Goal: Task Accomplishment & Management: Manage account settings

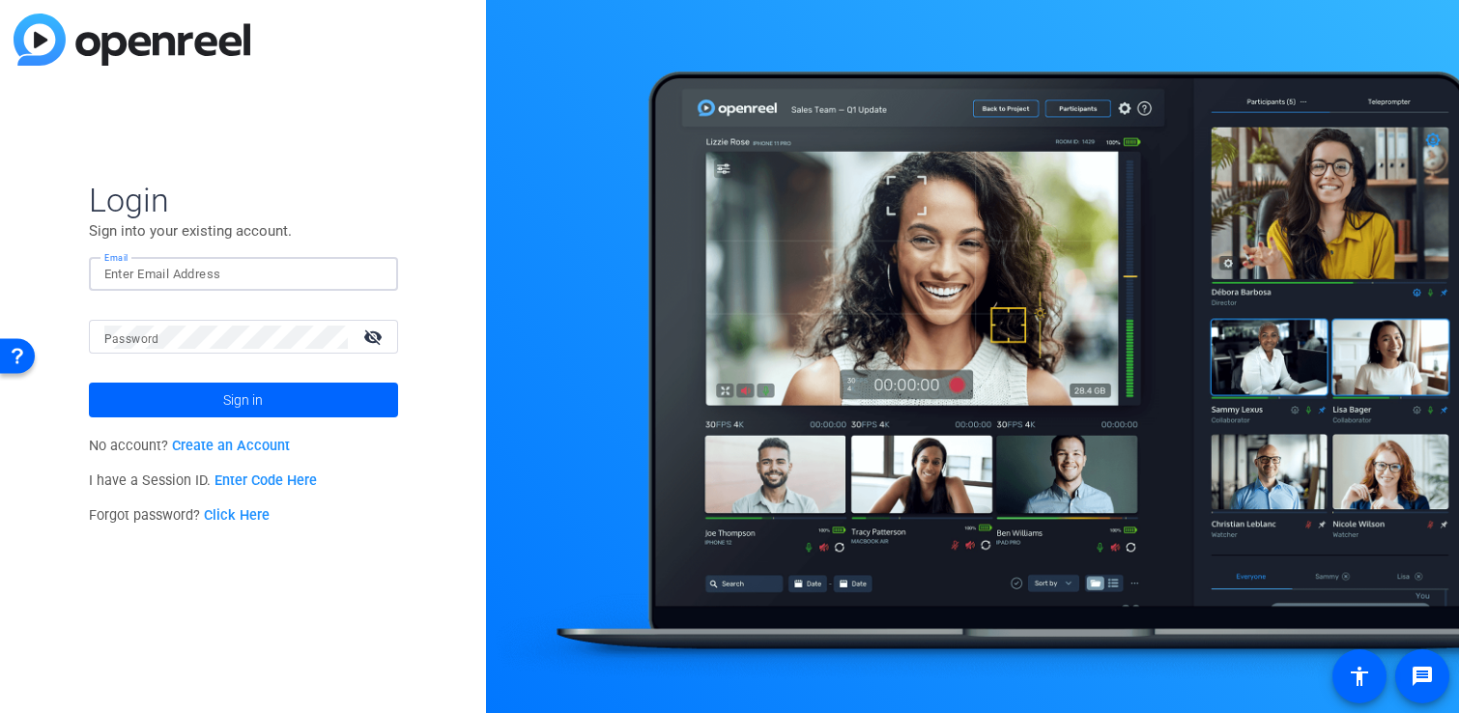
click at [293, 274] on input "Email" at bounding box center [243, 274] width 278 height 23
type input "[EMAIL_ADDRESS][DOMAIN_NAME]"
click at [319, 396] on span at bounding box center [243, 400] width 309 height 46
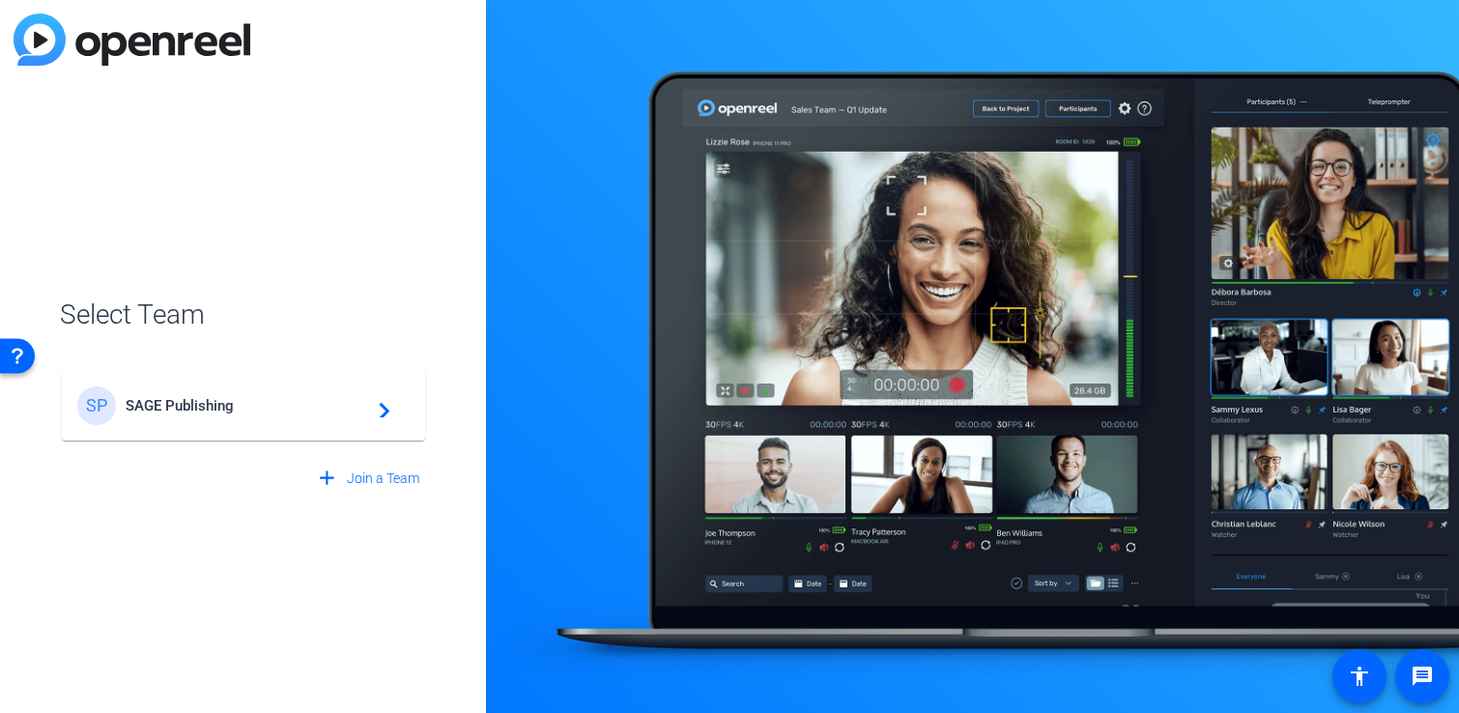
click at [270, 401] on span "SAGE Publishing" at bounding box center [247, 405] width 242 height 17
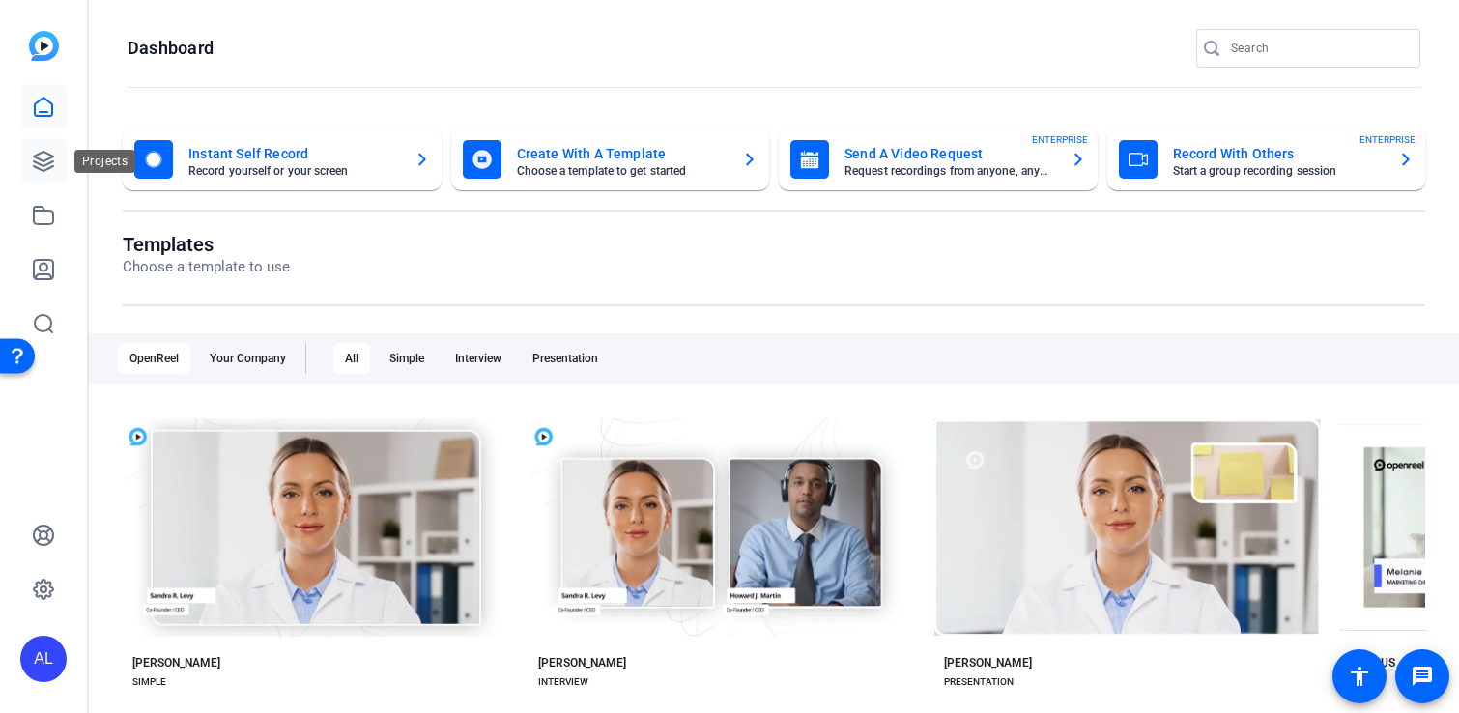
click at [47, 162] on icon at bounding box center [43, 161] width 19 height 19
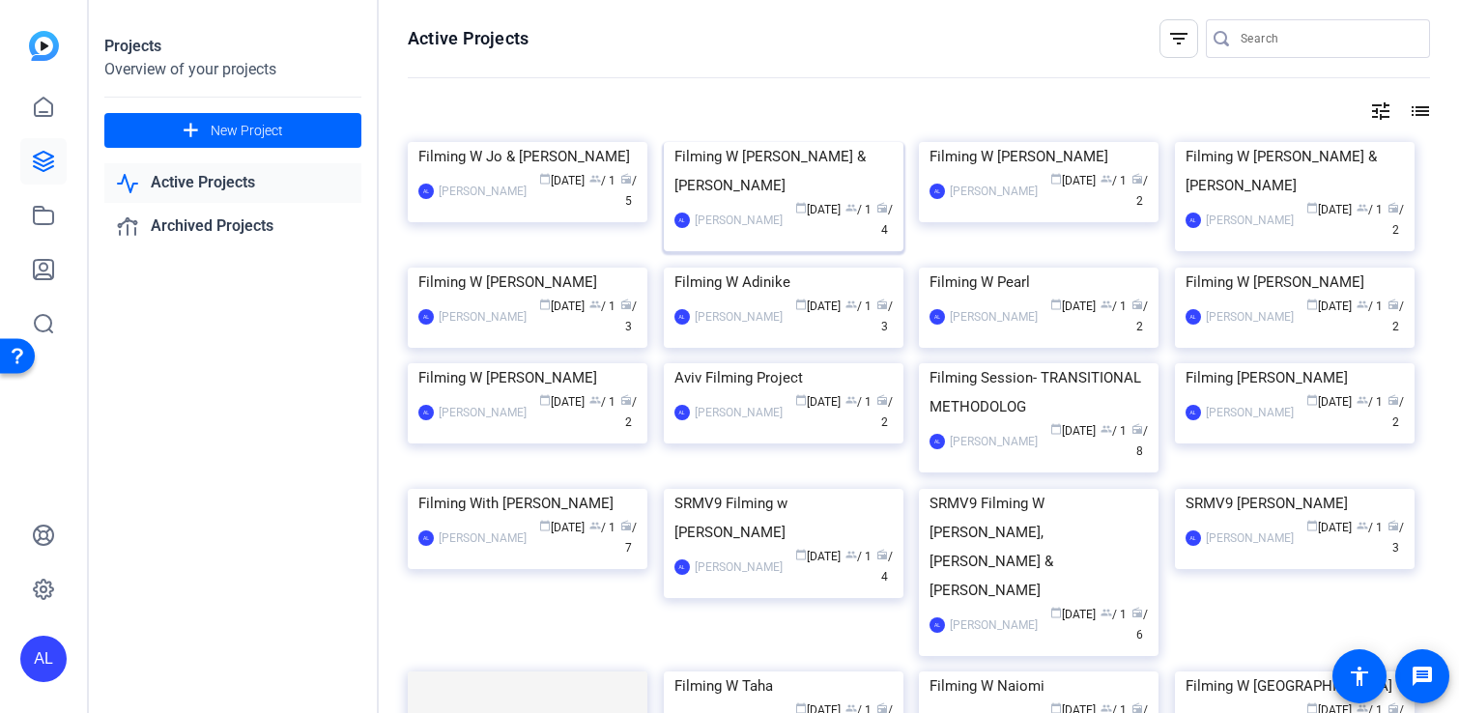
click at [736, 142] on img at bounding box center [784, 142] width 240 height 0
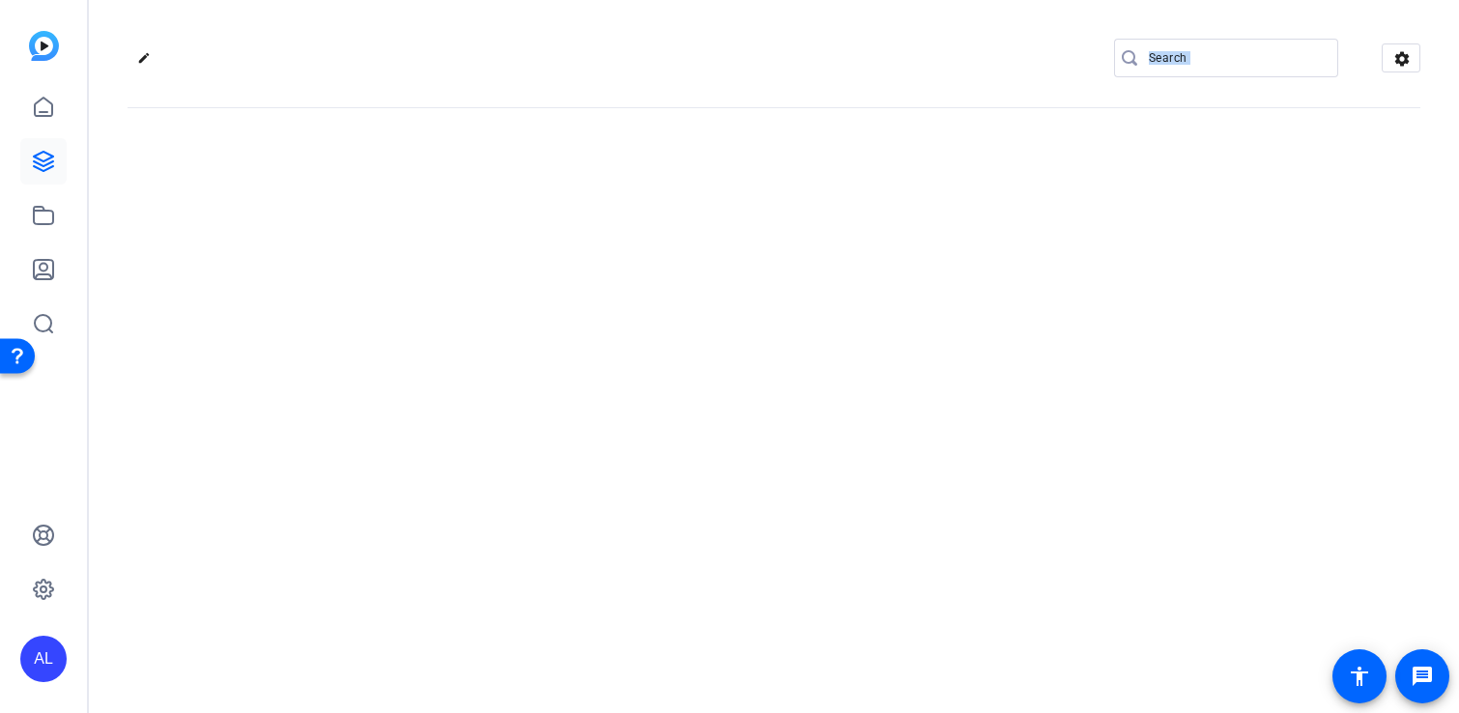
click at [736, 226] on div "edit settings" at bounding box center [774, 356] width 1370 height 713
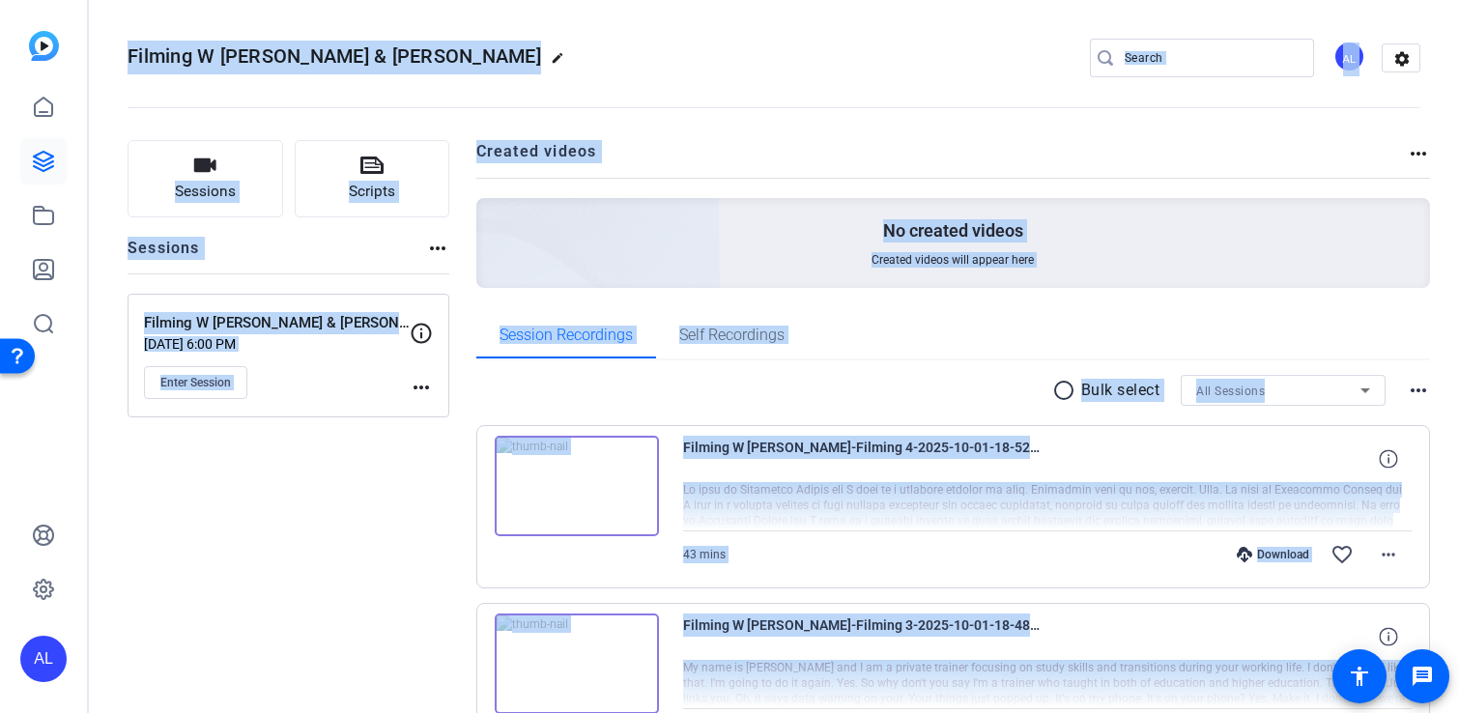
click at [684, 129] on openreel-divider-bar at bounding box center [774, 101] width 1293 height 59
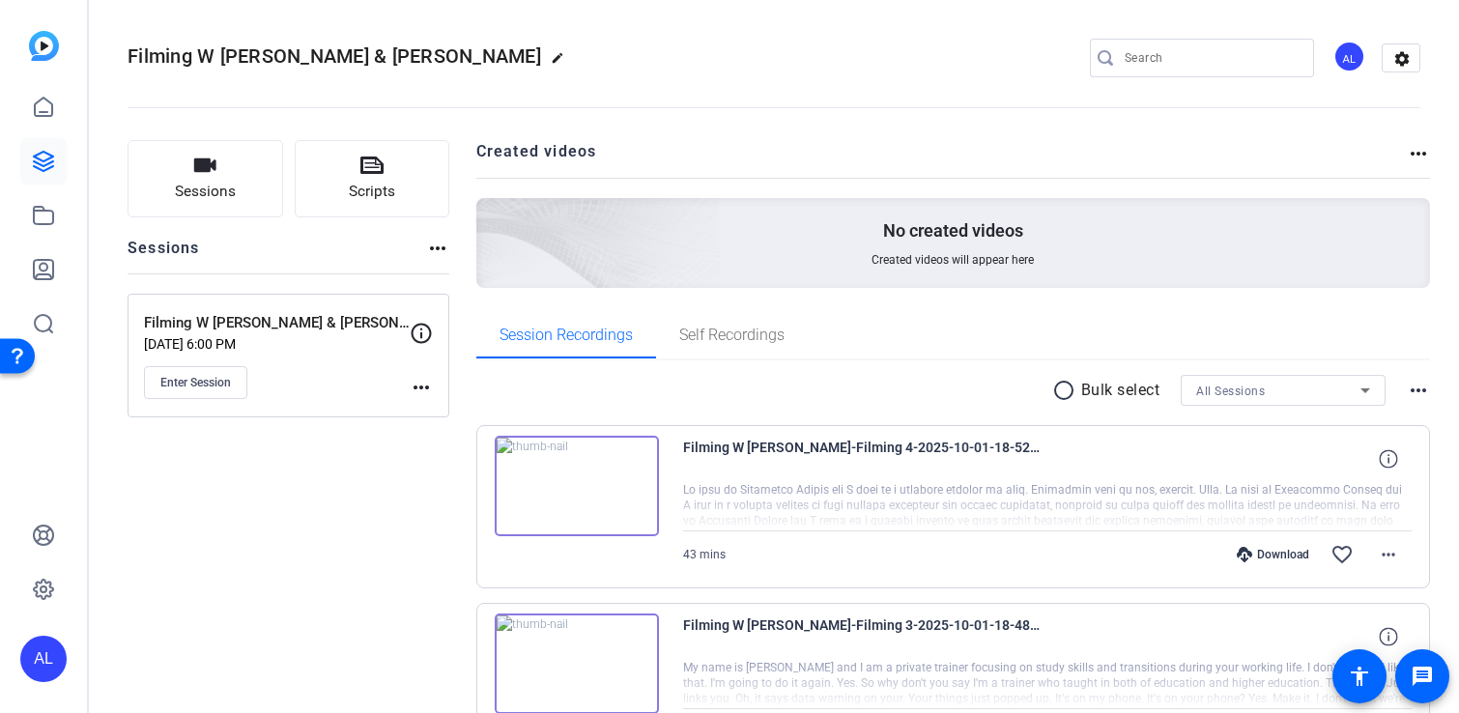
click at [1419, 143] on mat-icon "more_horiz" at bounding box center [1418, 153] width 23 height 23
click at [1357, 128] on div at bounding box center [729, 356] width 1459 height 713
click at [1393, 33] on div "Filming W [PERSON_NAME] & [PERSON_NAME] edit AL settings" at bounding box center [774, 59] width 1293 height 146
click at [1396, 59] on mat-icon "settings" at bounding box center [1401, 58] width 39 height 29
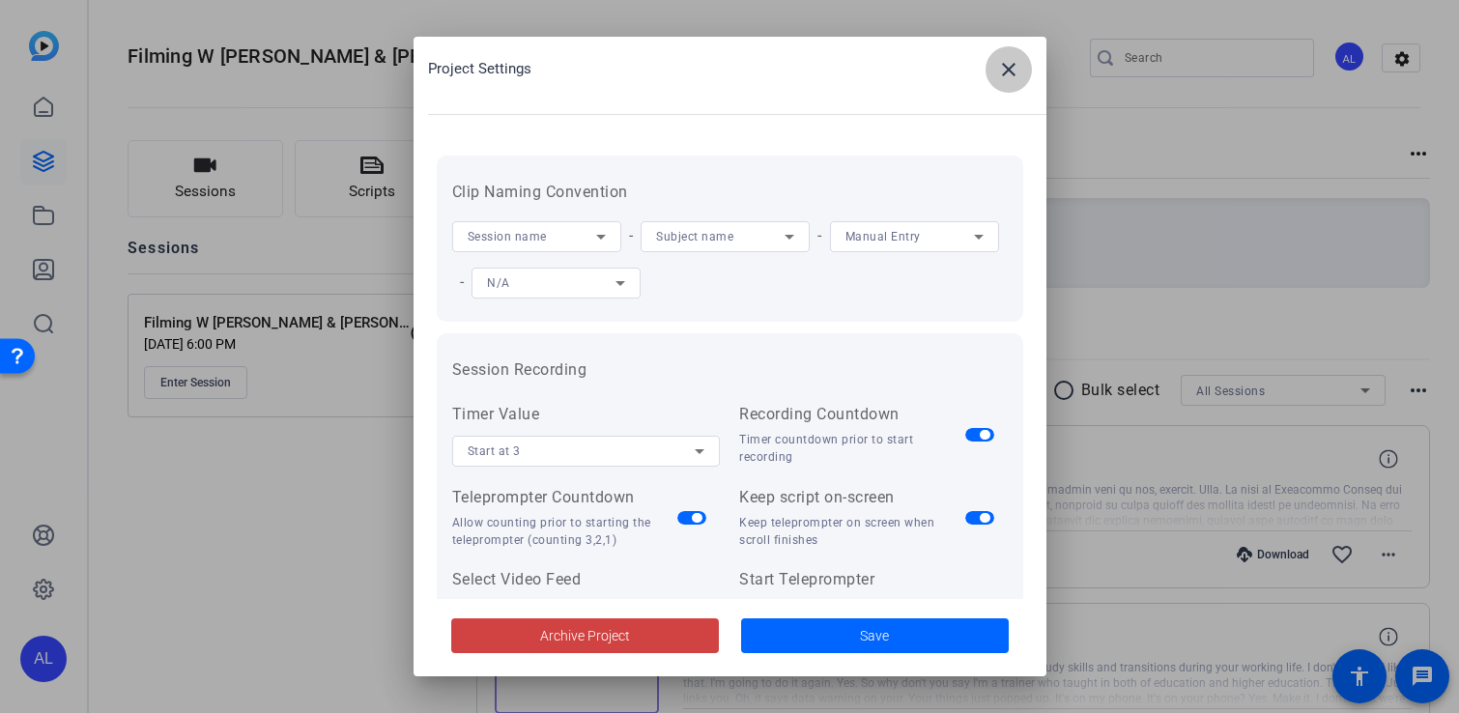
click at [1016, 74] on mat-icon "close" at bounding box center [1008, 69] width 23 height 23
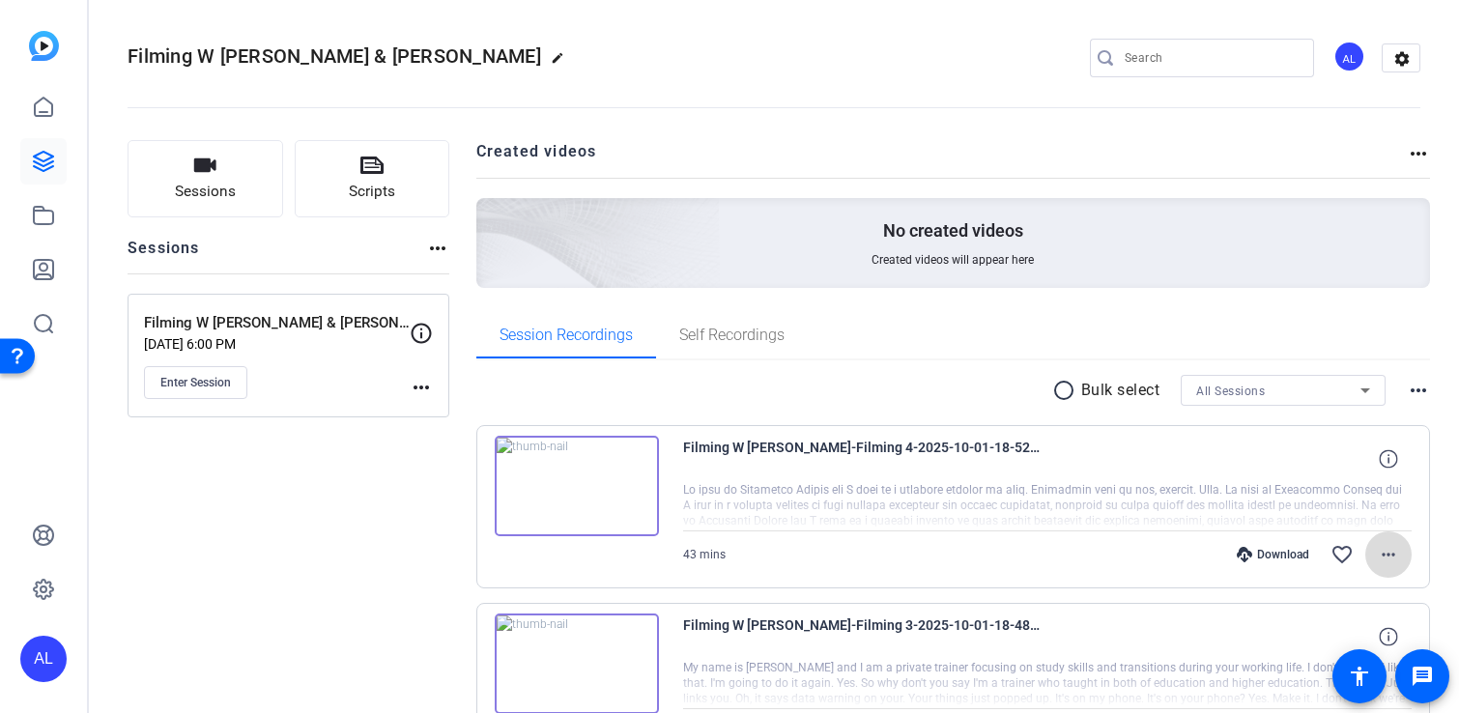
click at [1391, 561] on mat-icon "more_horiz" at bounding box center [1388, 554] width 23 height 23
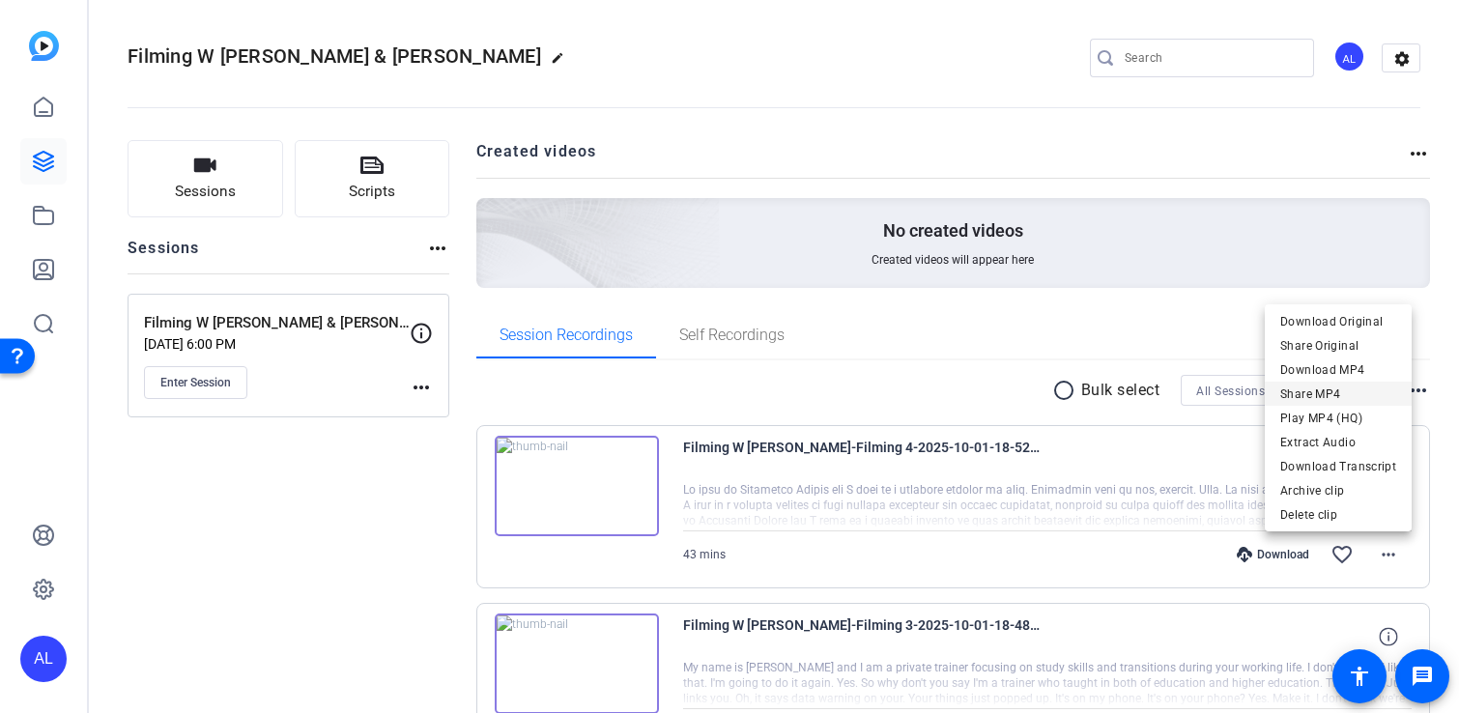
click at [1343, 391] on span "Share MP4" at bounding box center [1338, 394] width 116 height 23
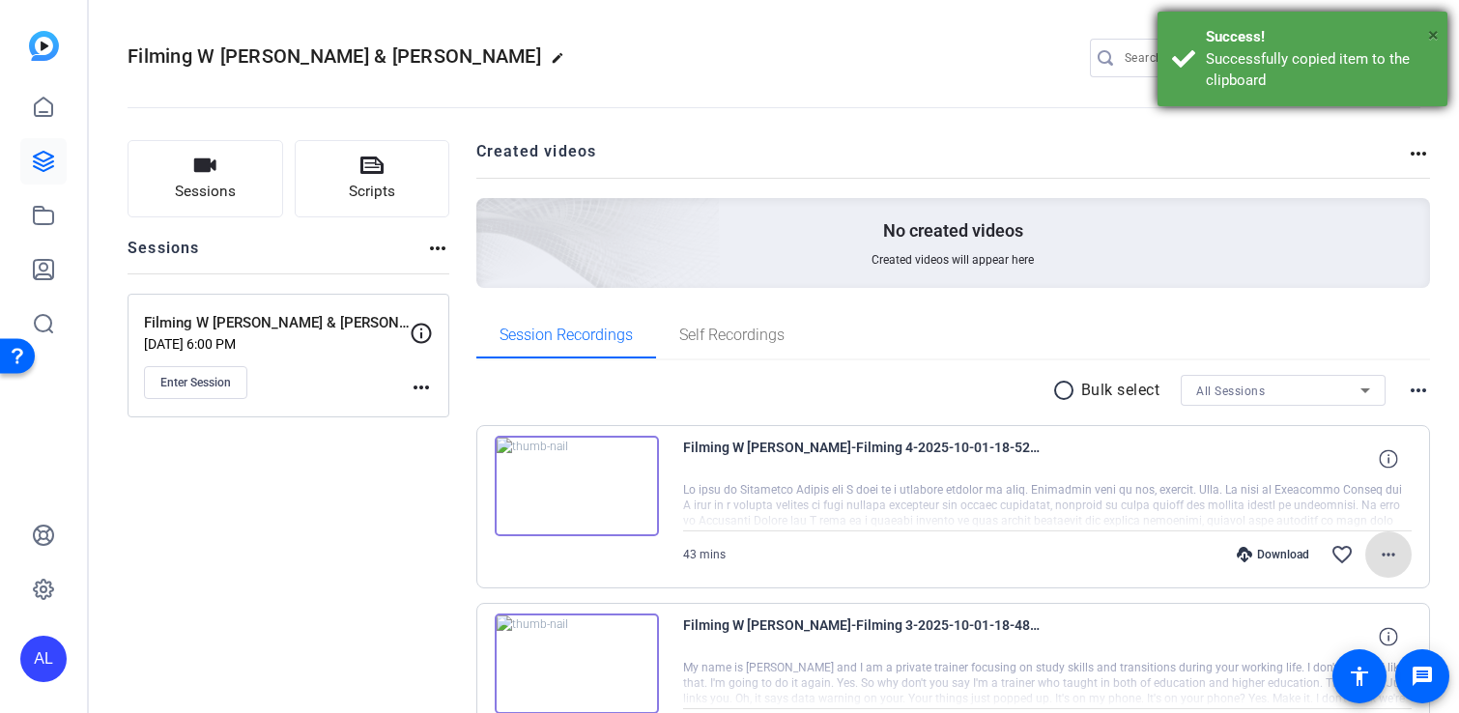
click at [1438, 38] on span "×" at bounding box center [1433, 34] width 11 height 23
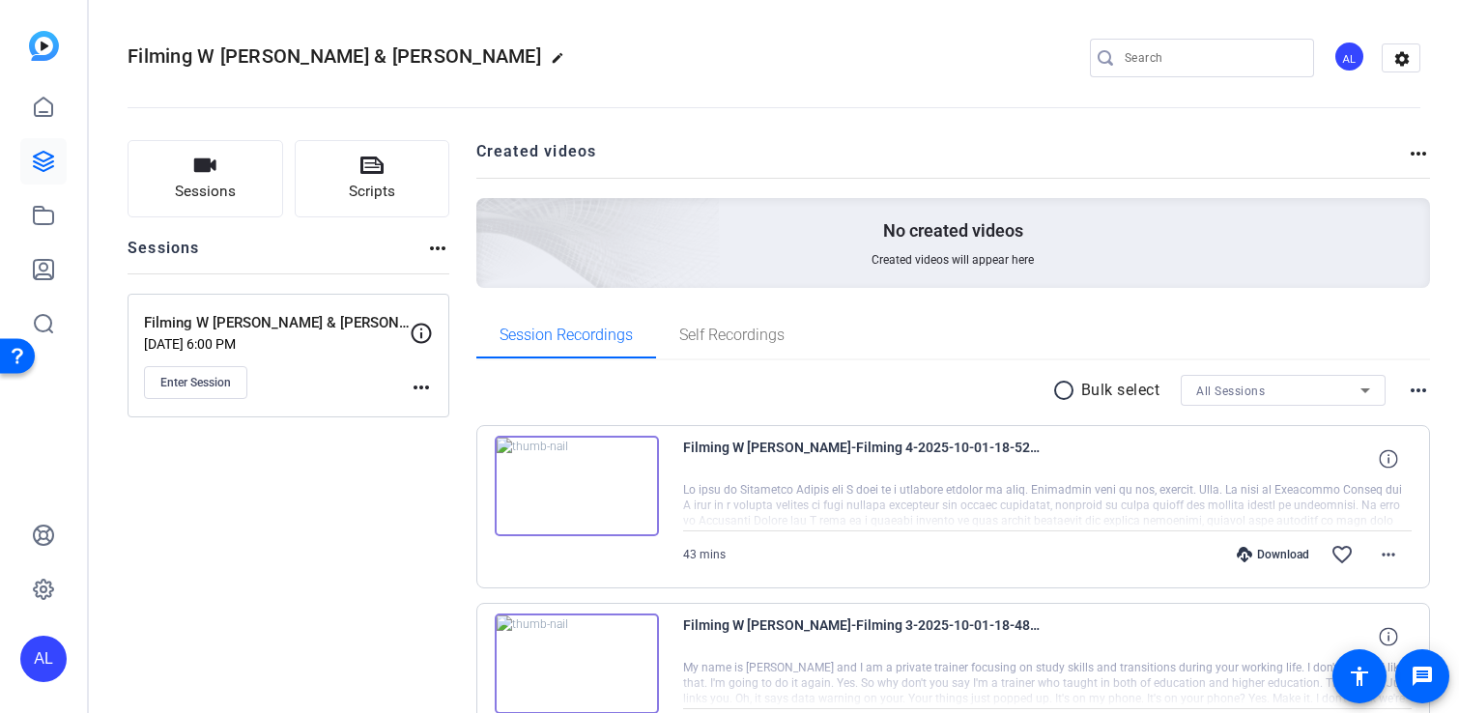
click at [420, 381] on mat-icon "more_horiz" at bounding box center [421, 387] width 23 height 23
click at [449, 411] on span "Edit Session" at bounding box center [469, 415] width 88 height 23
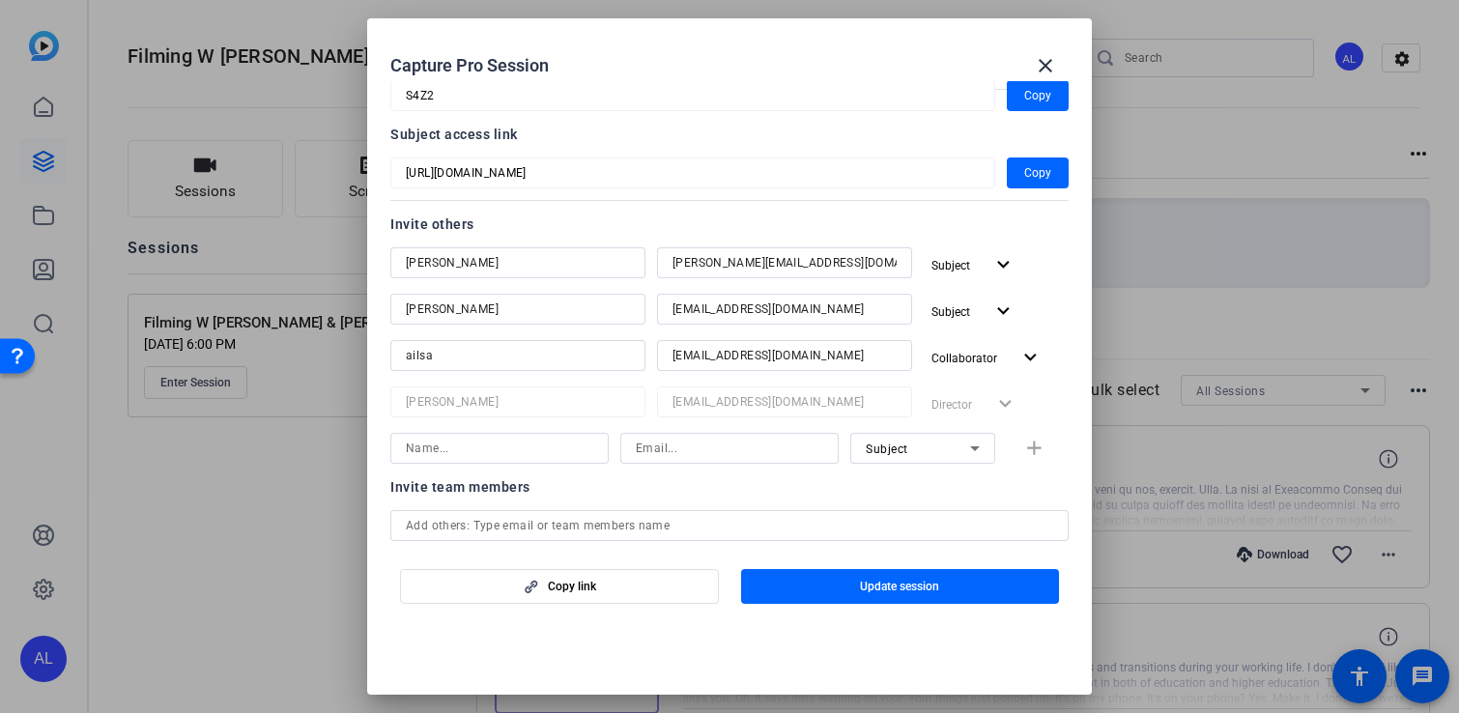
scroll to position [172, 0]
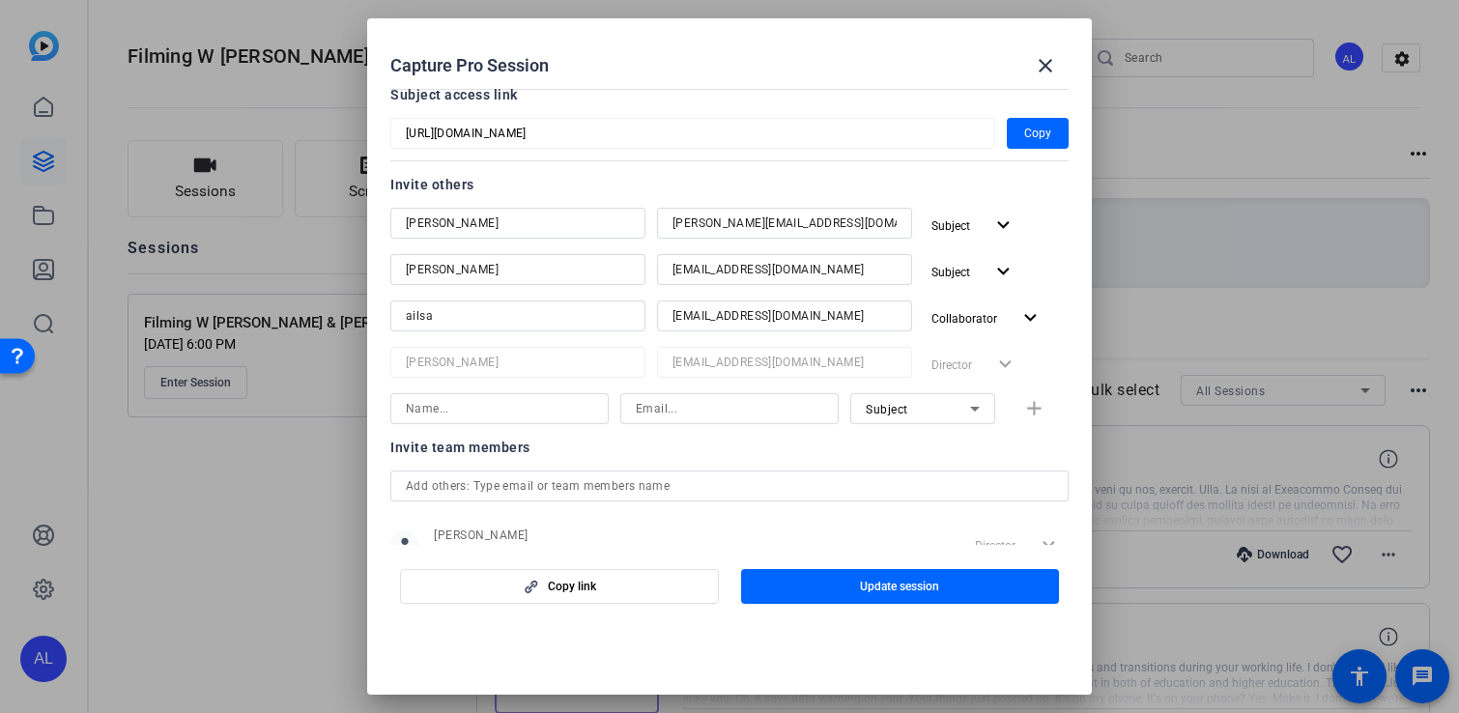
click at [552, 405] on input at bounding box center [499, 408] width 187 height 23
type input "Addy"
click at [738, 398] on input at bounding box center [729, 408] width 187 height 23
paste input "[PERSON_NAME][EMAIL_ADDRESS][PERSON_NAME][DOMAIN_NAME]"
type input "[PERSON_NAME][EMAIL_ADDRESS][PERSON_NAME][DOMAIN_NAME]"
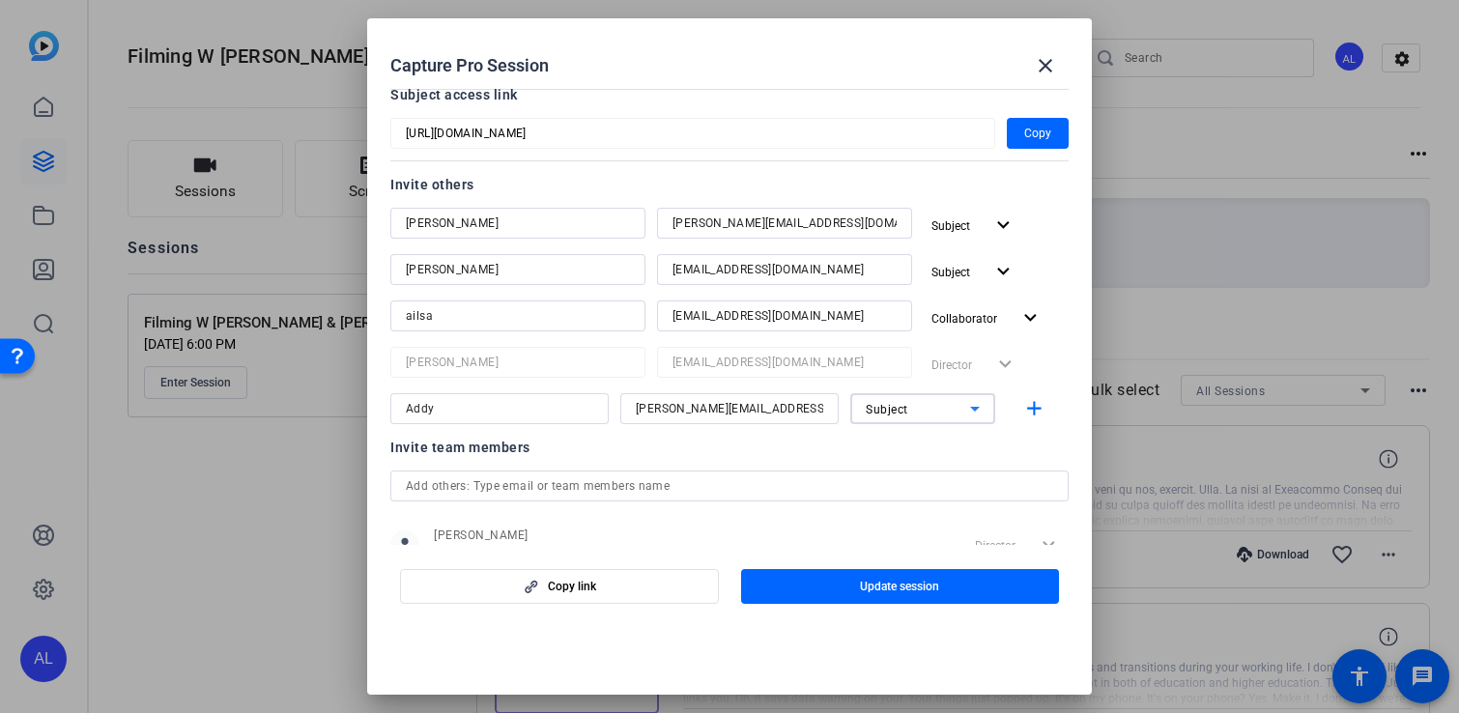
click at [900, 413] on span "Subject" at bounding box center [887, 410] width 43 height 14
click at [915, 440] on span "Collaborator" at bounding box center [901, 447] width 71 height 23
click at [1032, 410] on mat-icon "add" at bounding box center [1034, 409] width 24 height 24
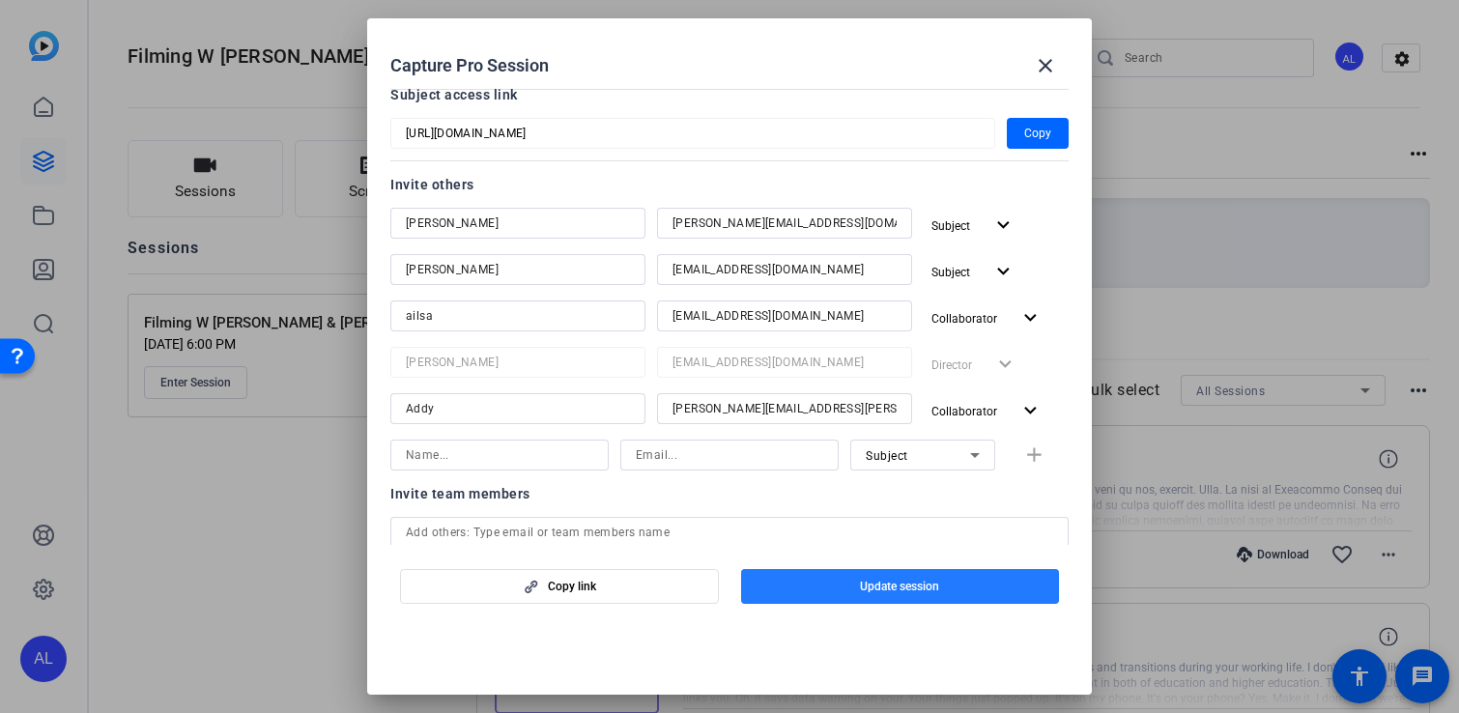
click at [902, 585] on span "Update session" at bounding box center [899, 586] width 79 height 15
